Goal: Communication & Community: Answer question/provide support

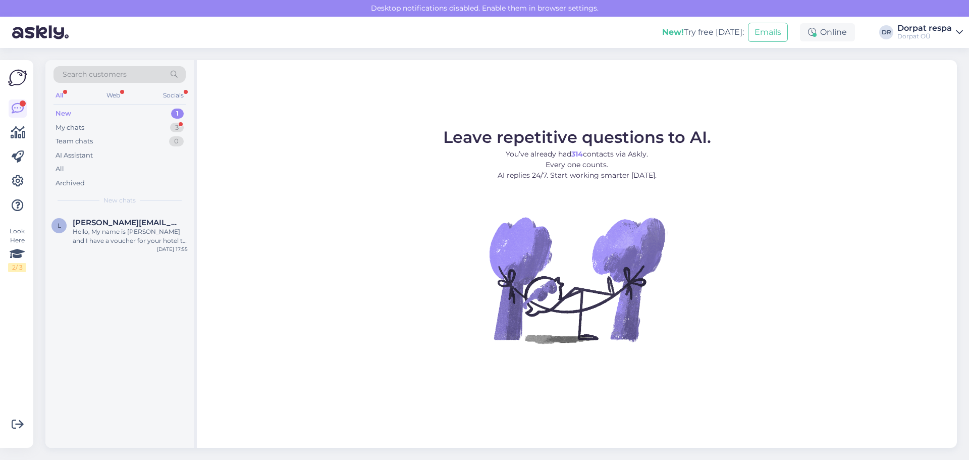
click at [128, 120] on div "New 1" at bounding box center [119, 113] width 132 height 14
click at [123, 130] on div "My chats 3" at bounding box center [119, 128] width 132 height 14
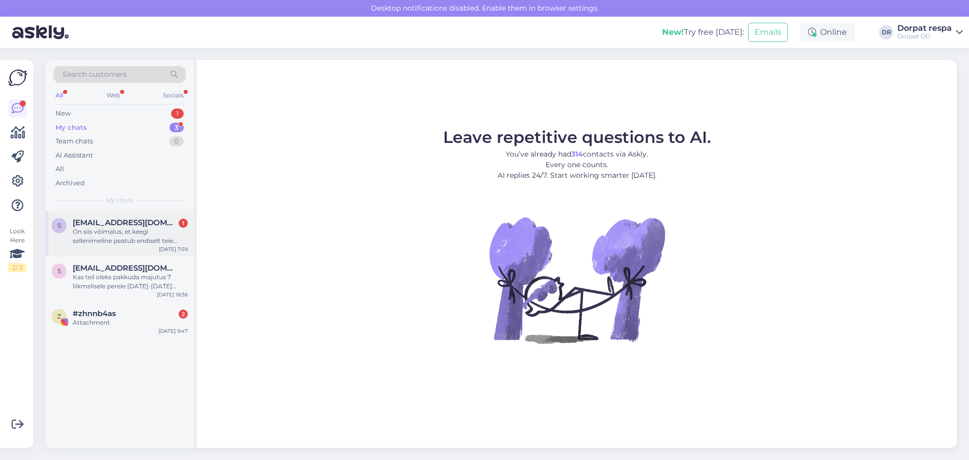
click at [140, 241] on div "On siis võimalus, et keegi sellenimeline peatub endiselt teie hotellis. Sest ku…" at bounding box center [130, 236] width 115 height 18
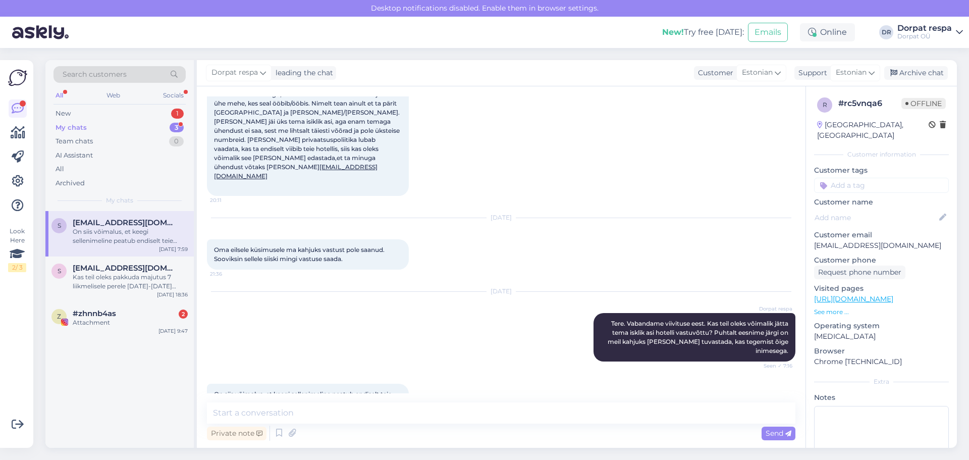
scroll to position [80, 0]
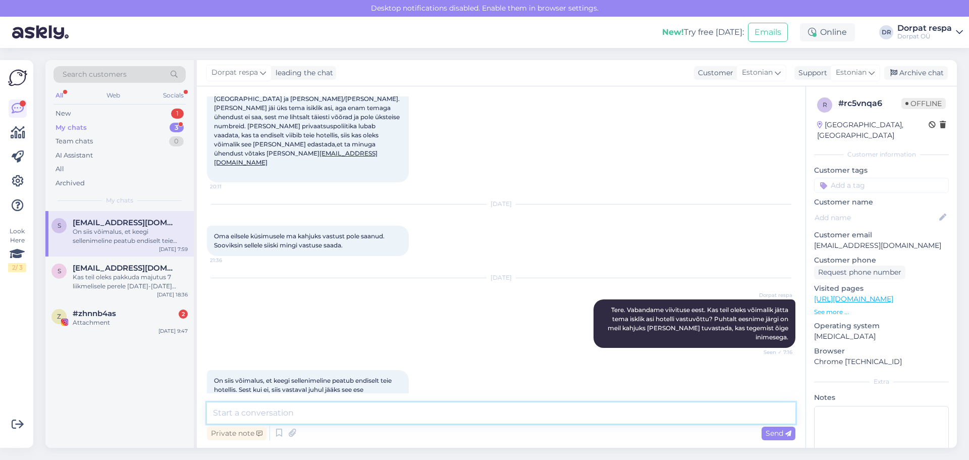
click at [269, 410] on textarea at bounding box center [501, 412] width 588 height 21
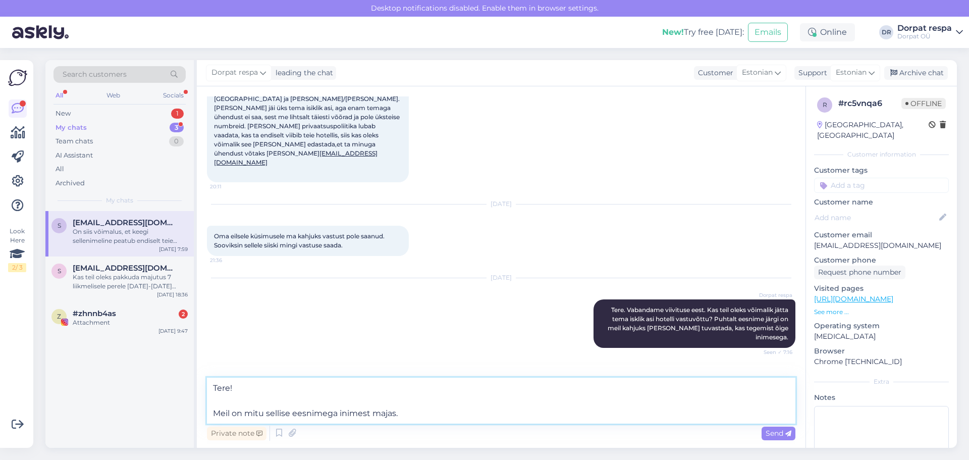
click at [292, 414] on textarea "Tere! Meil on mitu sellise eesnimega inimest majas." at bounding box center [501, 400] width 588 height 46
click at [430, 411] on textarea "Tere! Meil on mitu sellise või sarnase eesnimega inimest majas." at bounding box center [501, 400] width 588 height 46
type textarea "Tere! Meil on mitu sellise või sarnase eesnimega inimest majas. Hetkel ei tuvas…"
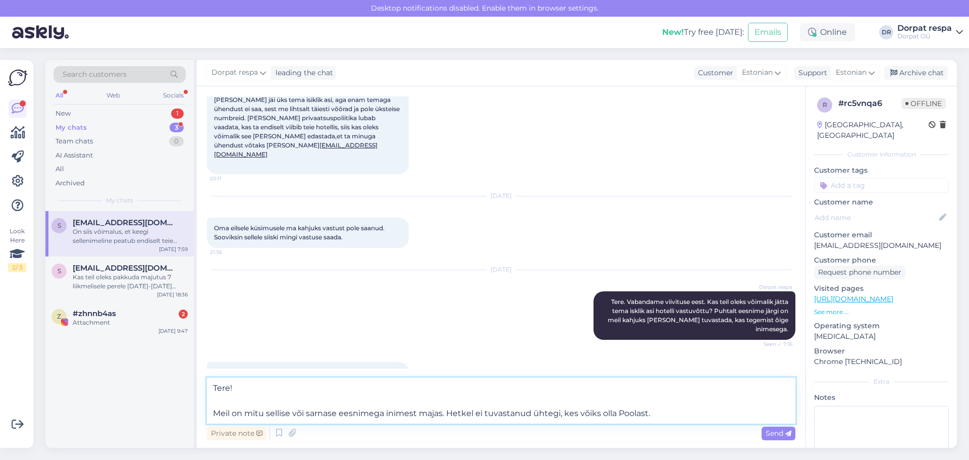
scroll to position [104, 0]
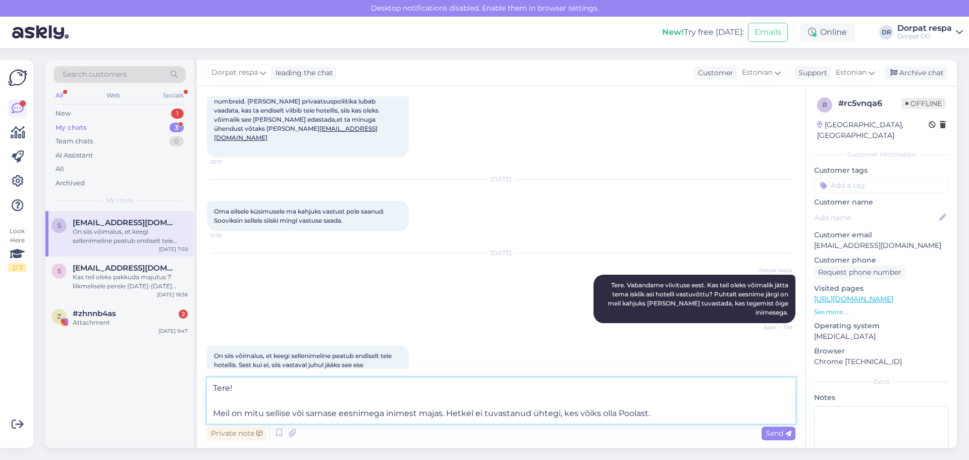
click at [430, 411] on textarea "Tere! Meil on mitu sellise või sarnase eesnimega inimest majas. Hetkel ei tuvas…" at bounding box center [501, 400] width 588 height 46
click at [430, 434] on span "Send" at bounding box center [778, 432] width 26 height 9
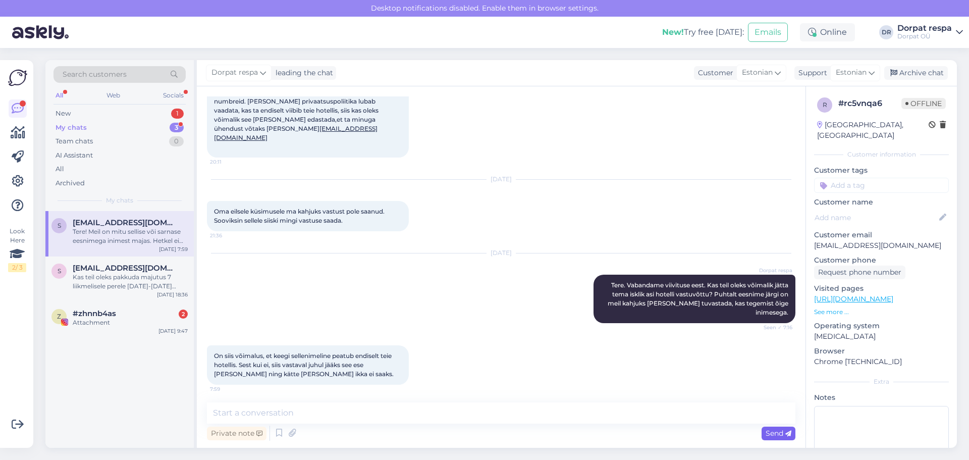
scroll to position [150, 0]
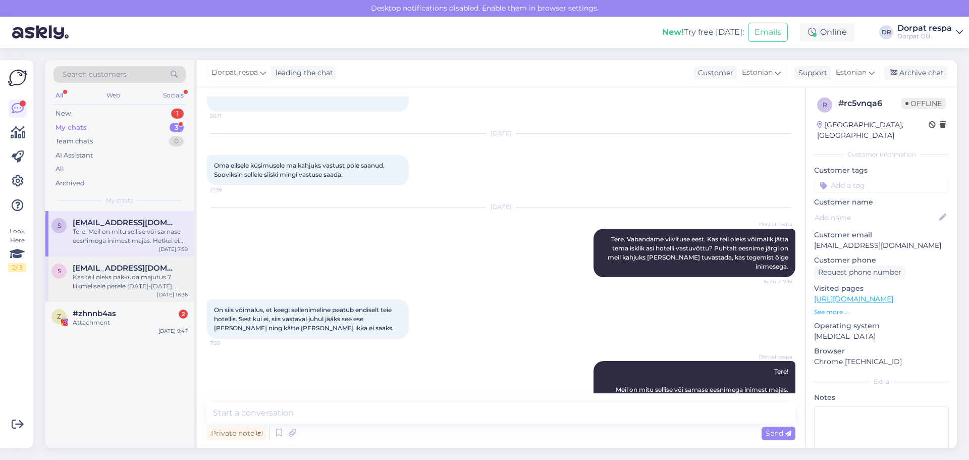
click at [131, 299] on div "s [EMAIL_ADDRESS][DOMAIN_NAME] Kas teil oleks pakkuda majutus 7 liikmelisele pe…" at bounding box center [119, 278] width 148 height 45
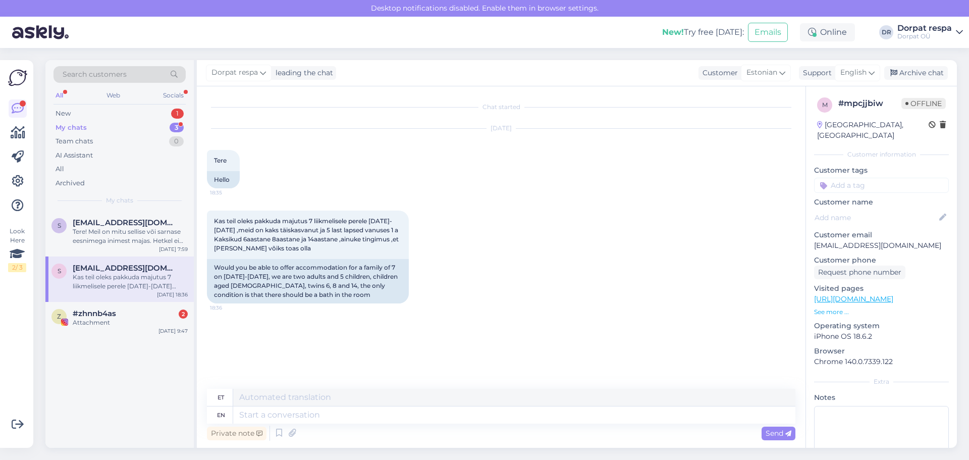
scroll to position [0, 0]
click at [113, 330] on div "z #zhnnb4as 2 Attachment [DATE] 9:47" at bounding box center [119, 320] width 148 height 36
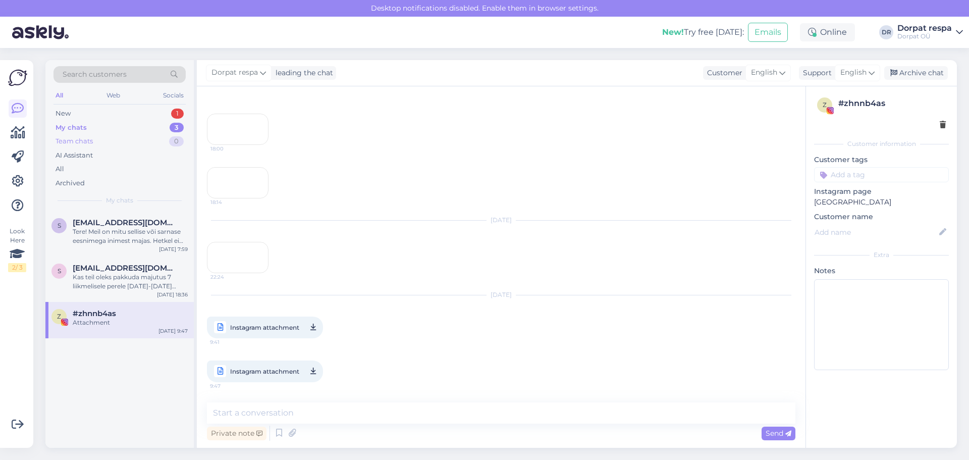
scroll to position [127, 0]
click at [146, 116] on div "New 1" at bounding box center [119, 113] width 132 height 14
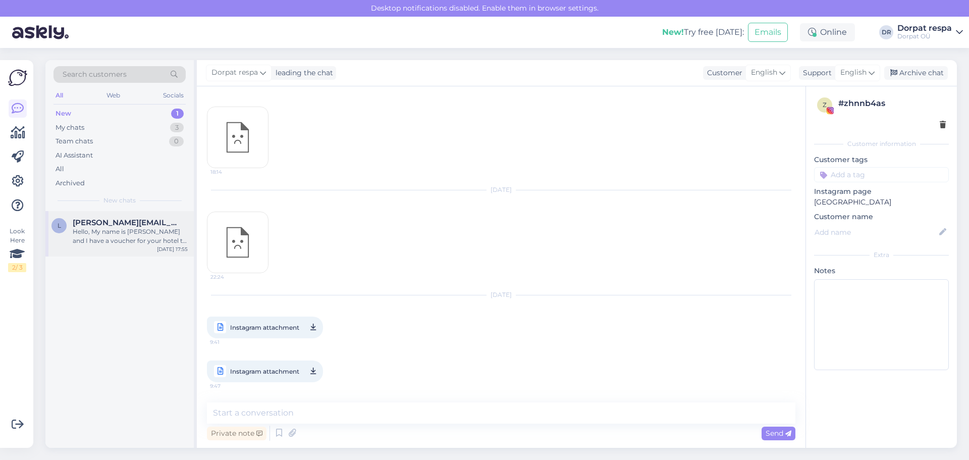
click at [135, 230] on div "Hello, My name is [PERSON_NAME] and I have a voucher for your hotel to be stayi…" at bounding box center [130, 236] width 115 height 18
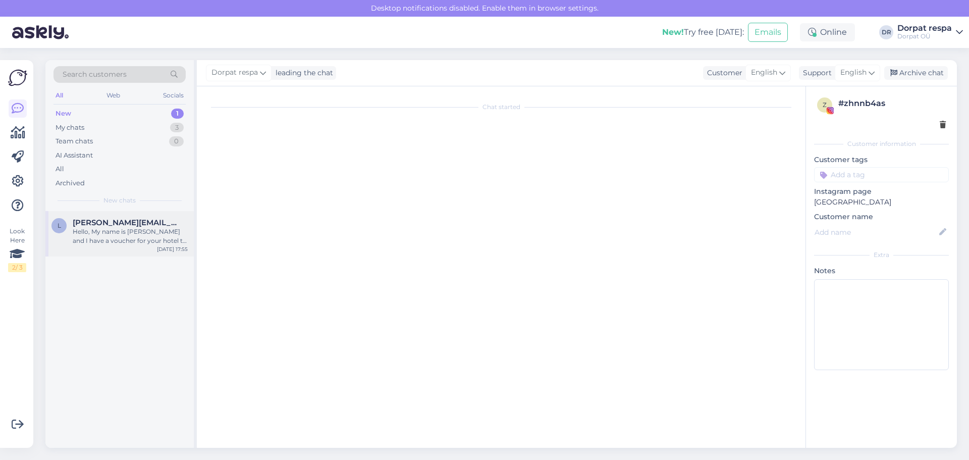
scroll to position [0, 0]
